Goal: Check status

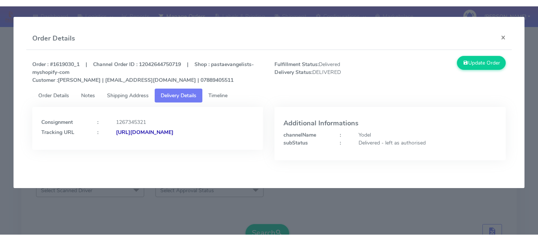
scroll to position [178, 0]
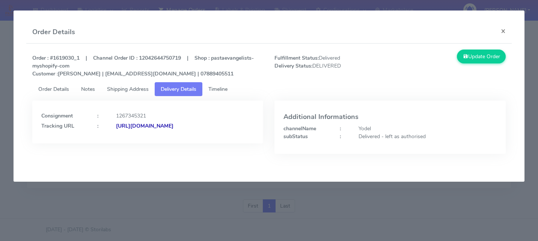
click at [162, 225] on modal-container "Order Details × Order : #1619030_1 | Channel Order ID : 12042644750719 | Shop :…" at bounding box center [269, 120] width 538 height 241
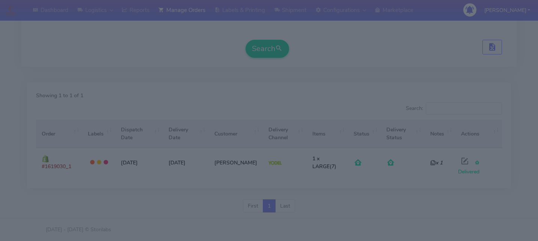
scroll to position [0, 0]
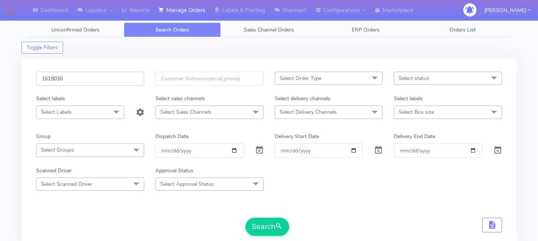
click at [92, 80] on input "1619030" at bounding box center [90, 79] width 108 height 14
paste input "1618948"
type input "1618948"
click at [285, 227] on button "Search" at bounding box center [267, 227] width 44 height 18
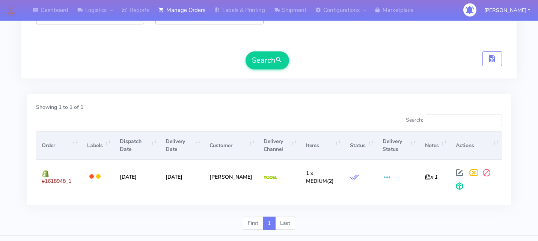
scroll to position [167, 0]
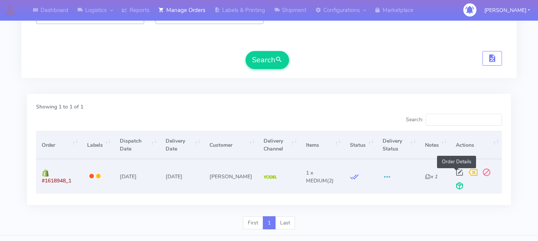
click at [456, 174] on span at bounding box center [459, 173] width 14 height 7
select select "5"
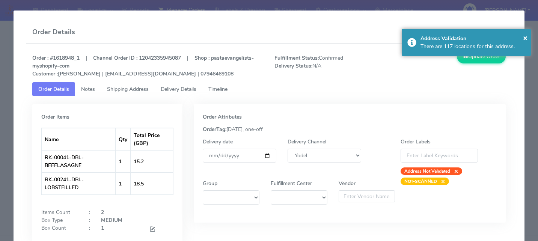
click at [200, 92] on link "Delivery Details" at bounding box center [179, 89] width 48 height 14
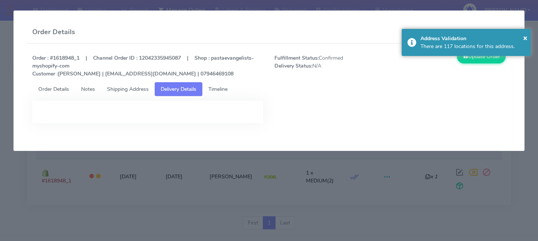
click at [220, 90] on span "Timeline" at bounding box center [217, 89] width 19 height 7
